Goal: Task Accomplishment & Management: Manage account settings

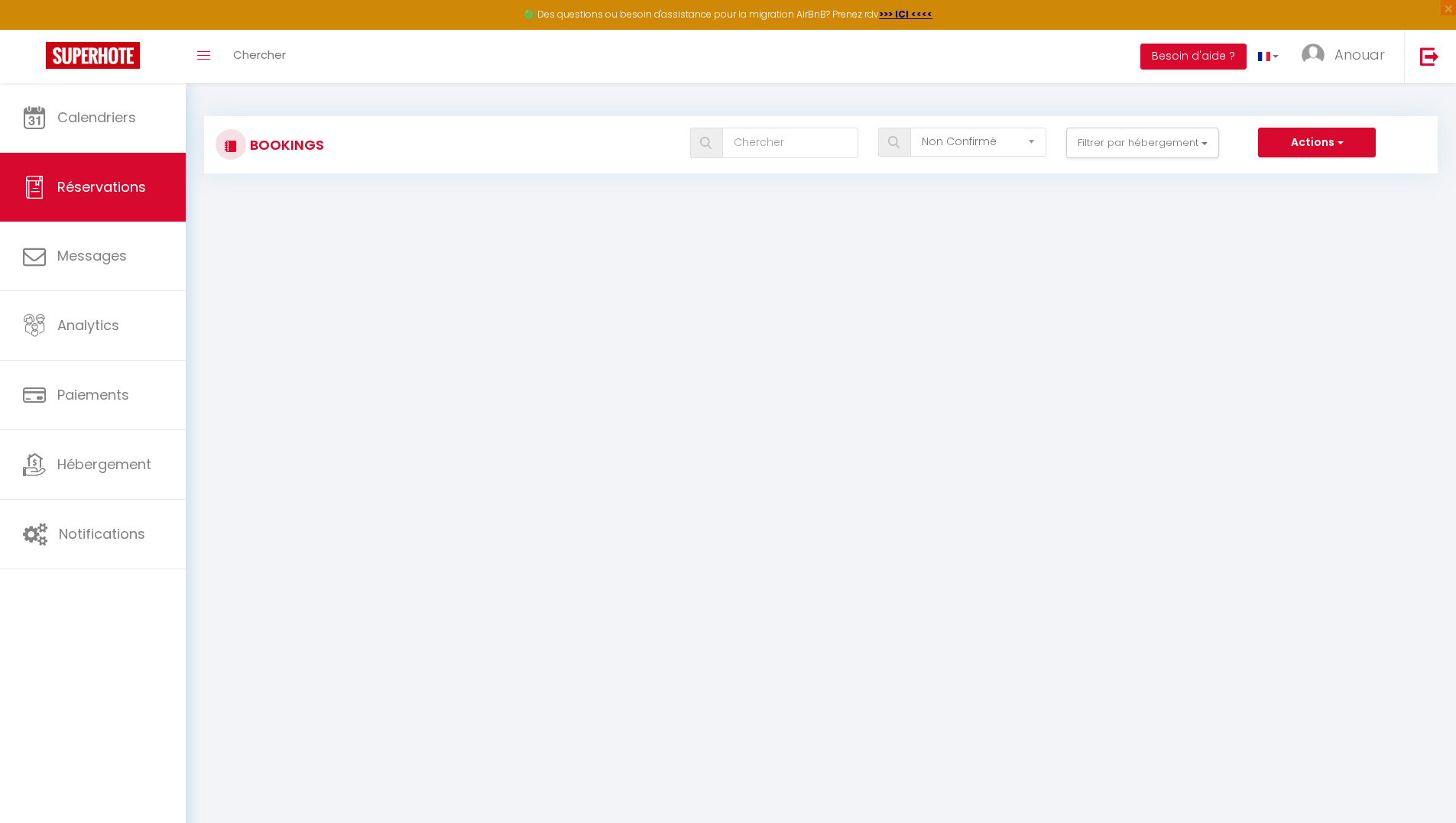
select select "not_confirmed"
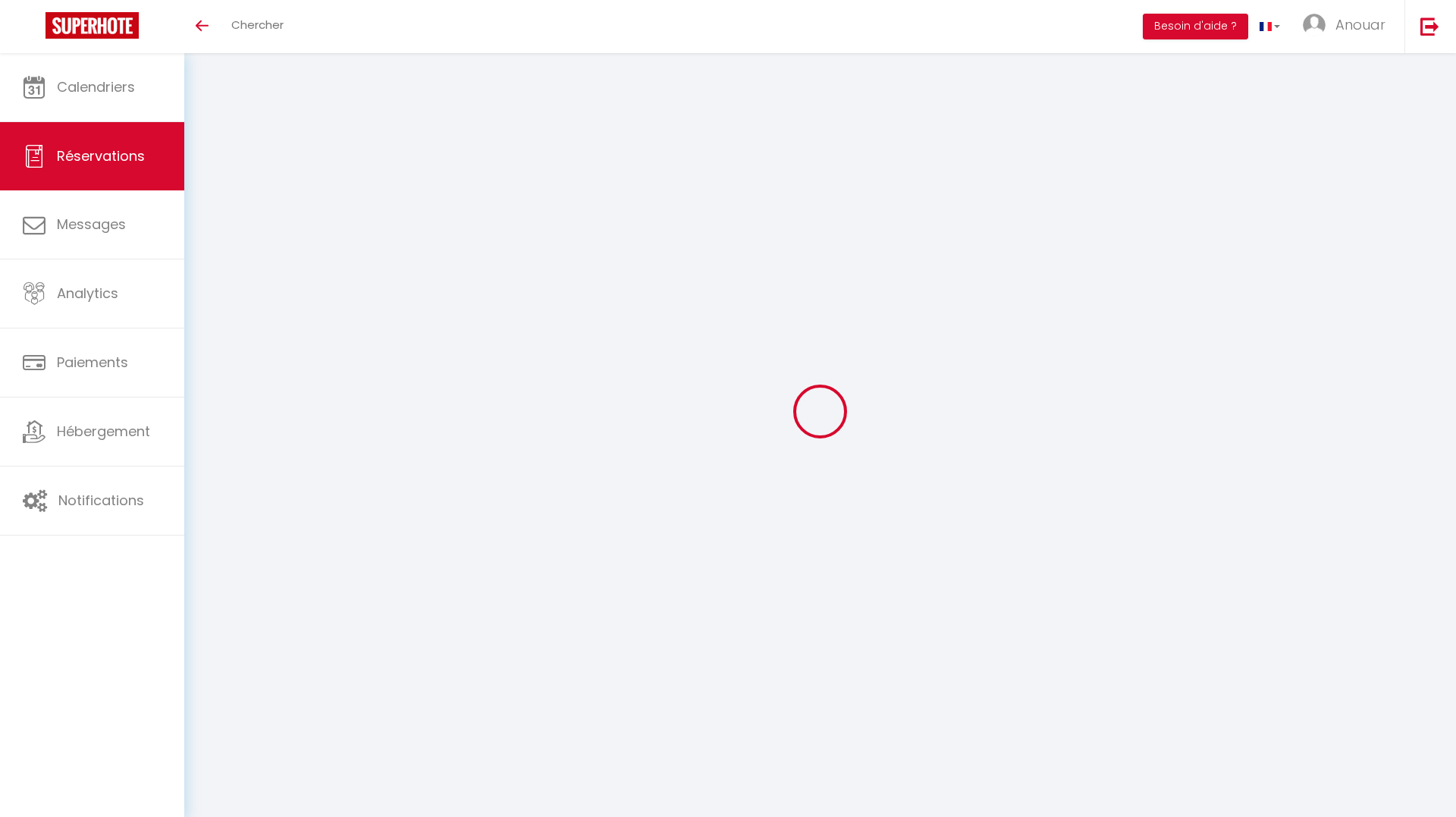
select select "not_confirmed"
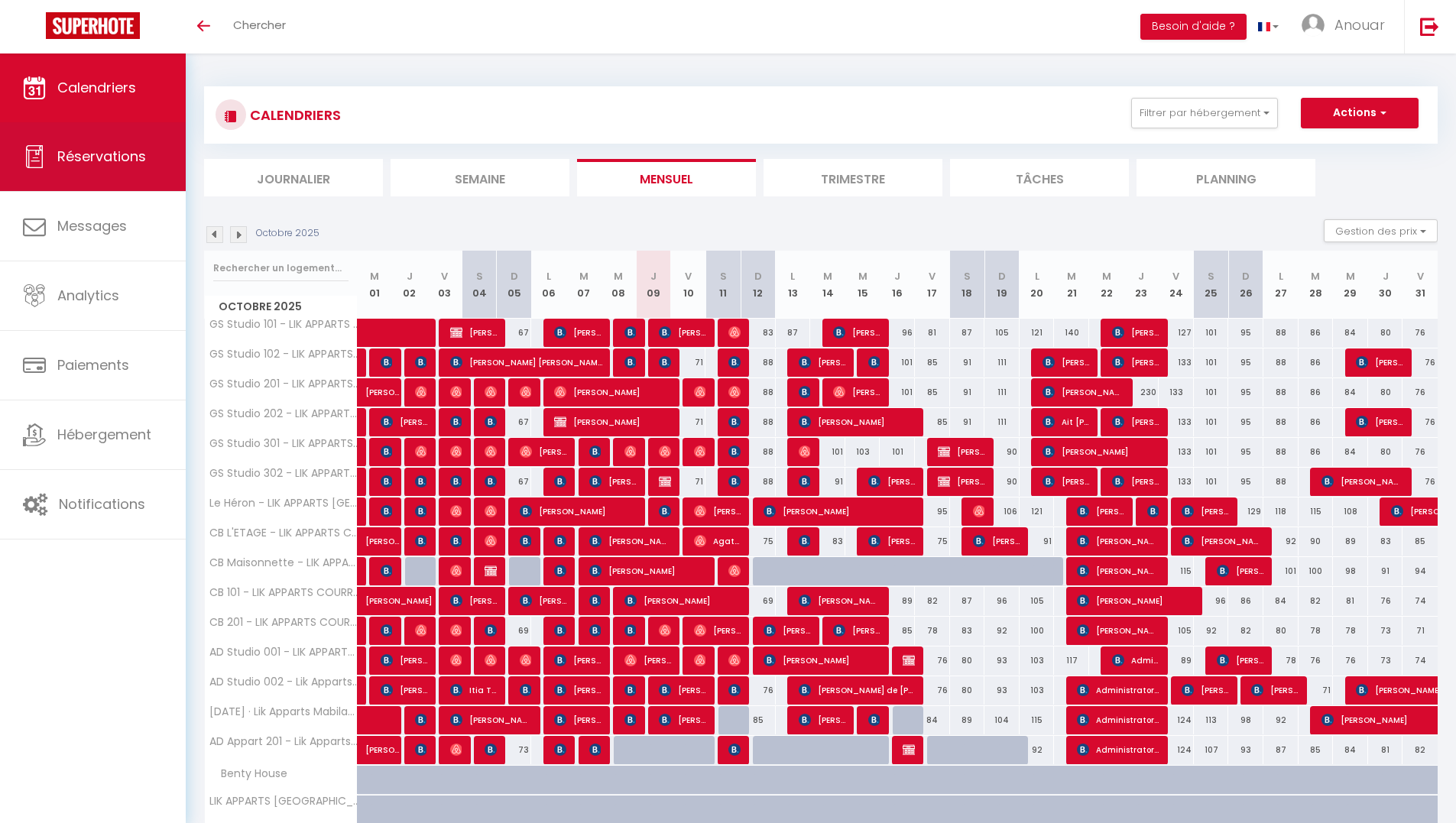
click at [133, 162] on span "Réservations" at bounding box center [101, 156] width 88 height 19
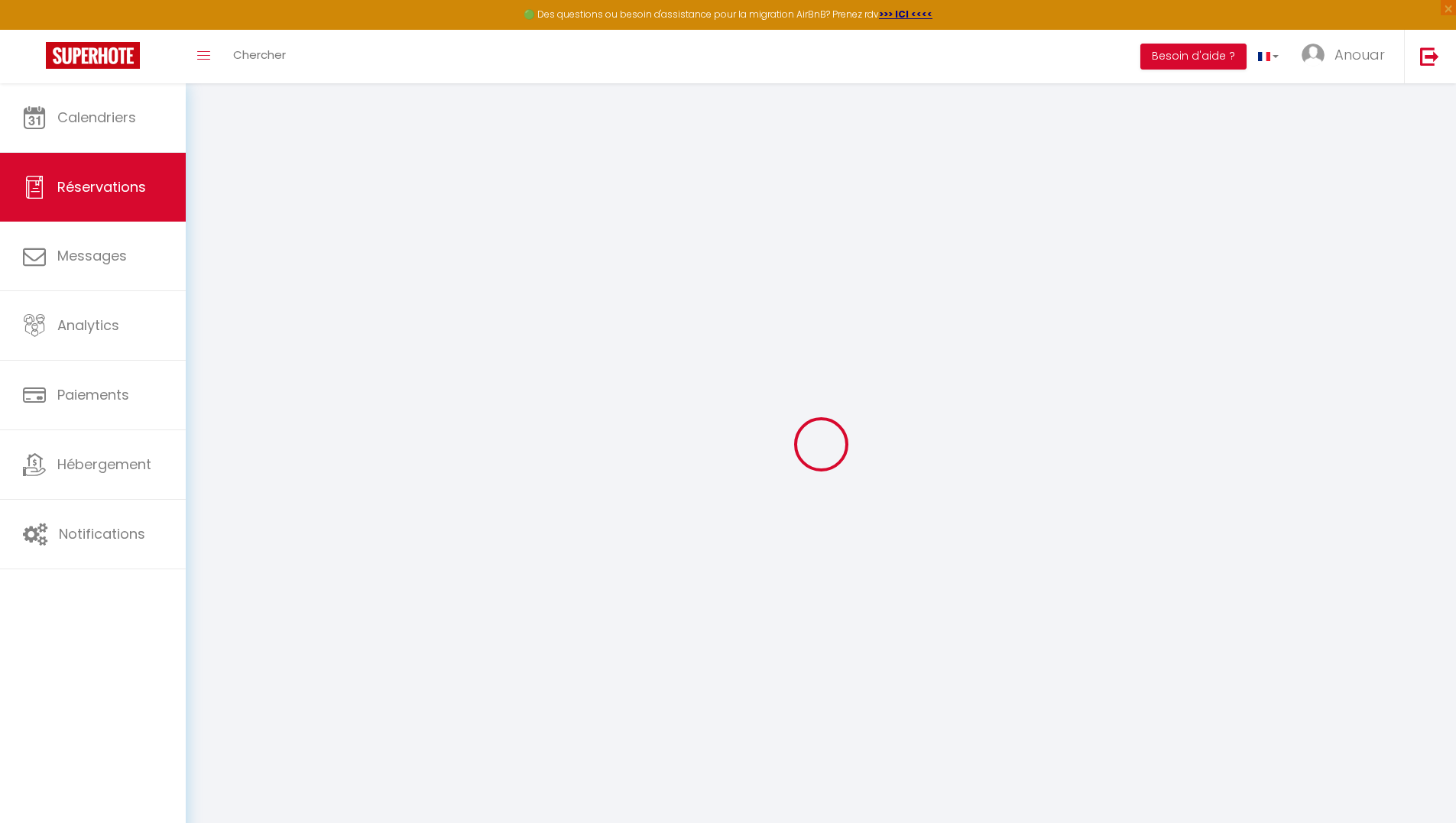
select select "not_confirmed"
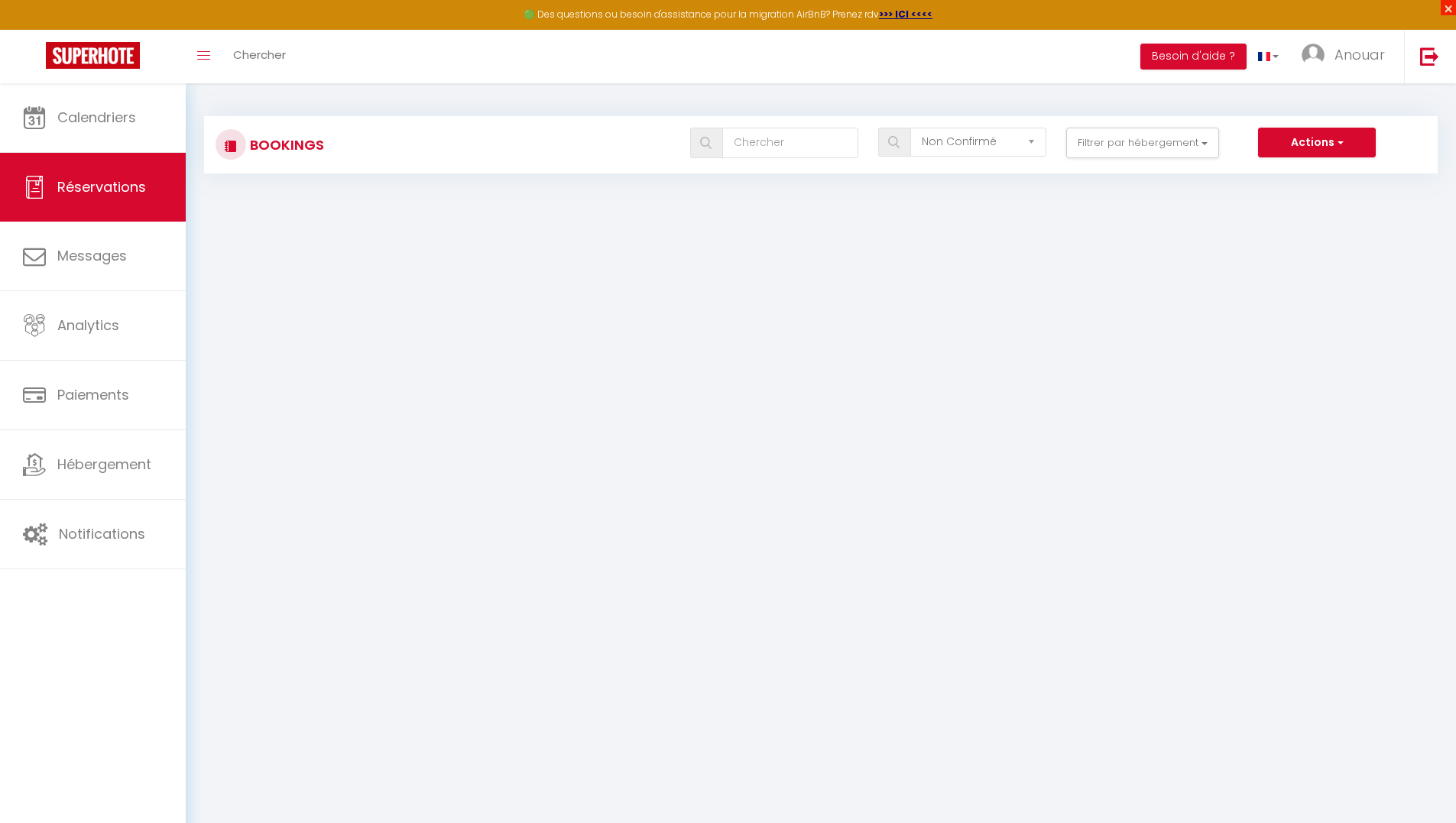
click at [1442, 6] on span "×" at bounding box center [1448, 7] width 16 height 16
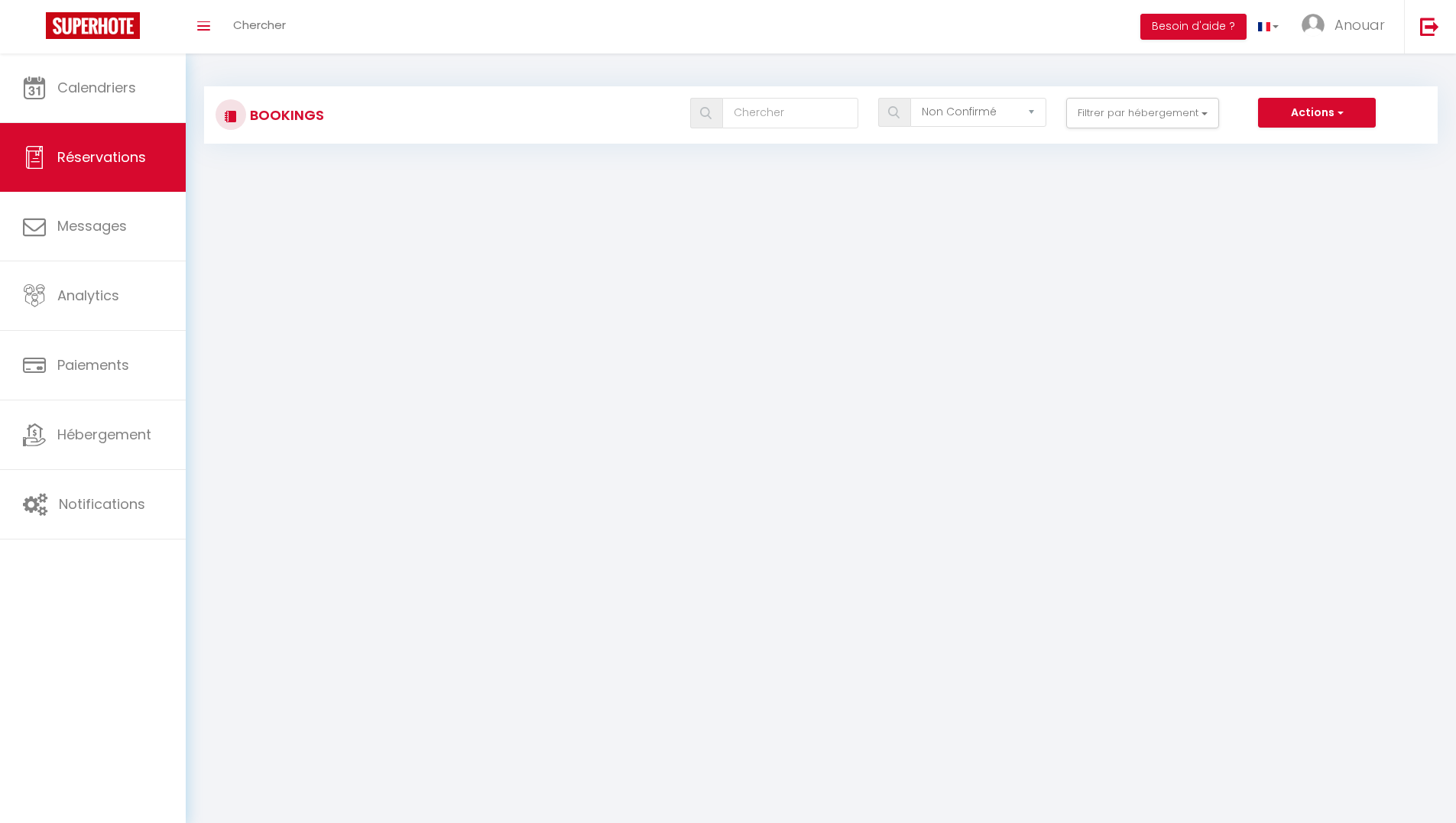
scroll to position [53, 0]
